Goal: Find specific page/section: Find specific page/section

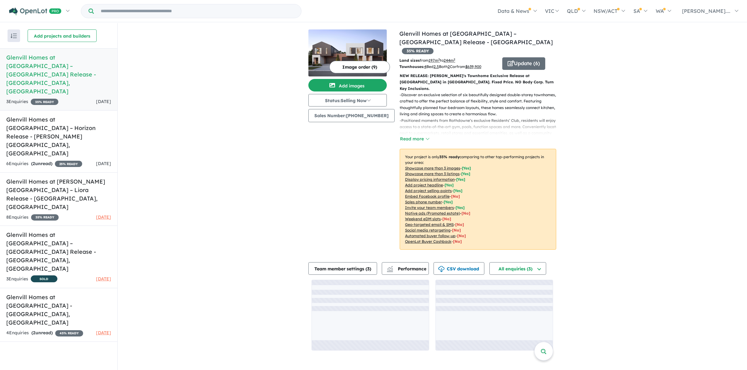
click at [173, 148] on div "View 5 projects in your account Glenvill Homes at [GEOGRAPHIC_DATA] – [GEOGRAPH…" at bounding box center [432, 190] width 629 height 334
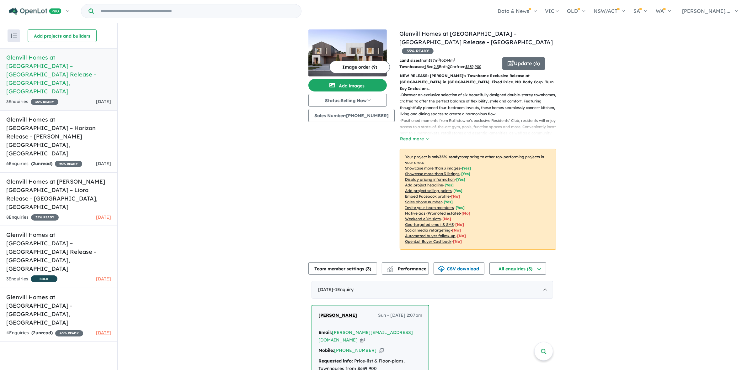
click at [586, 134] on div "View 5 projects in your account Glenvill Homes at [GEOGRAPHIC_DATA] – [GEOGRAPH…" at bounding box center [432, 246] width 629 height 446
drag, startPoint x: 656, startPoint y: 145, endPoint x: 652, endPoint y: 143, distance: 4.2
click at [656, 145] on div "View 5 projects in your account Glenvill Homes at [GEOGRAPHIC_DATA] – [GEOGRAPH…" at bounding box center [432, 246] width 629 height 446
click at [689, 134] on div "View 5 projects in your account Glenvill Homes at [GEOGRAPHIC_DATA] – [GEOGRAPH…" at bounding box center [432, 246] width 629 height 446
click at [240, 152] on div "View 5 projects in your account Glenvill Homes at [GEOGRAPHIC_DATA] – [GEOGRAPH…" at bounding box center [432, 246] width 629 height 446
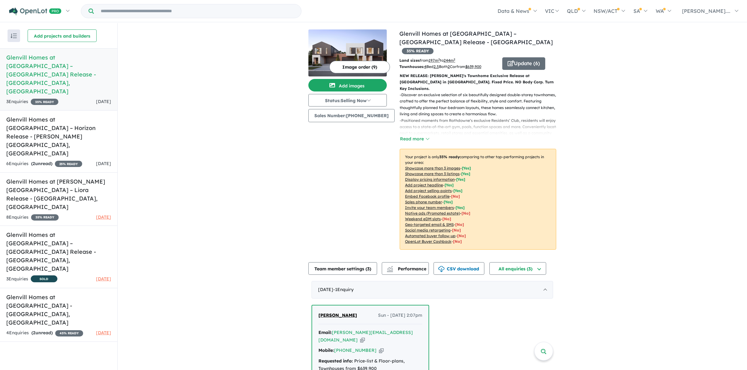
click at [603, 154] on div "View 5 projects in your account Glenvill Homes at [GEOGRAPHIC_DATA] – [GEOGRAPH…" at bounding box center [432, 246] width 629 height 446
click at [199, 190] on div "View 5 projects in your account Glenvill Homes at [GEOGRAPHIC_DATA] – [GEOGRAPH…" at bounding box center [432, 246] width 629 height 446
click at [660, 135] on div "View 5 projects in your account Glenvill Homes at [GEOGRAPHIC_DATA] – [GEOGRAPH…" at bounding box center [432, 246] width 629 height 446
click at [631, 114] on div "View 5 projects in your account Glenvill Homes at [GEOGRAPHIC_DATA] – [GEOGRAPH…" at bounding box center [432, 246] width 629 height 446
click at [632, 111] on div "View 5 projects in your account Glenvill Homes at [GEOGRAPHIC_DATA] – [GEOGRAPH…" at bounding box center [432, 246] width 629 height 446
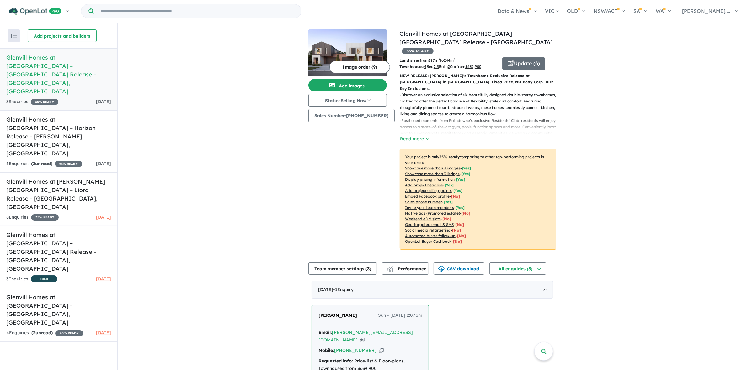
click at [646, 140] on div "View 5 projects in your account Glenvill Homes at [GEOGRAPHIC_DATA] – [GEOGRAPH…" at bounding box center [432, 246] width 629 height 446
click at [630, 138] on div "View 5 projects in your account Glenvill Homes at [GEOGRAPHIC_DATA] – [GEOGRAPH…" at bounding box center [432, 246] width 629 height 446
click at [408, 136] on button "Read more" at bounding box center [414, 139] width 29 height 7
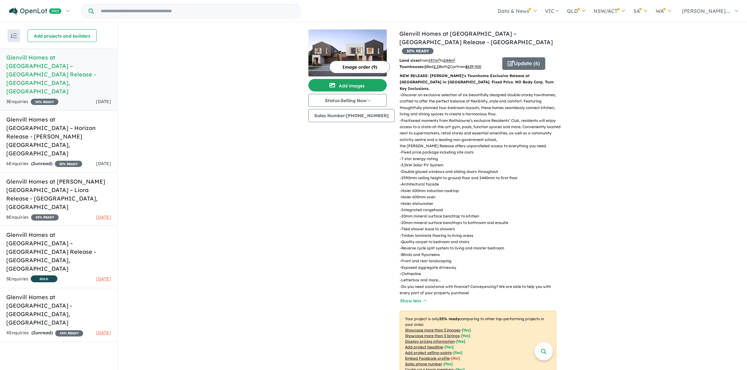
click at [675, 117] on div "View 5 projects in your account Glenvill Homes at [GEOGRAPHIC_DATA] – [GEOGRAPH…" at bounding box center [432, 327] width 629 height 608
click at [678, 125] on div "View 5 projects in your account Glenvill Homes at [GEOGRAPHIC_DATA] – [GEOGRAPH…" at bounding box center [432, 327] width 629 height 608
click at [665, 133] on div "View 5 projects in your account Glenvill Homes at [GEOGRAPHIC_DATA] – [GEOGRAPH…" at bounding box center [432, 327] width 629 height 608
click at [663, 134] on div "View 5 projects in your account Glenvill Homes at [GEOGRAPHIC_DATA] – [GEOGRAPH…" at bounding box center [432, 327] width 629 height 608
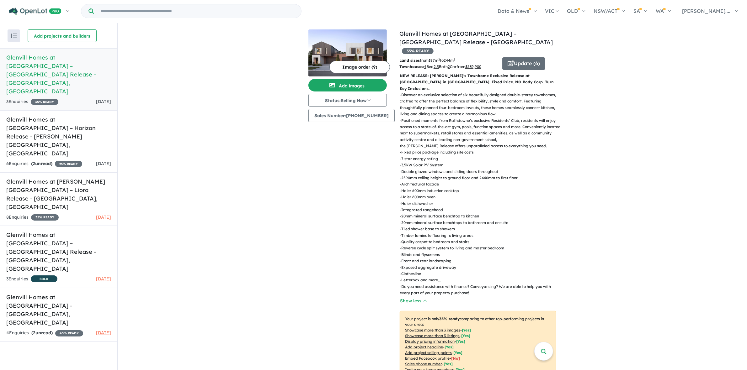
click at [612, 132] on div "View 5 projects in your account Glenvill Homes at [GEOGRAPHIC_DATA] – [GEOGRAPH…" at bounding box center [432, 327] width 629 height 608
